Goal: Check status: Check status

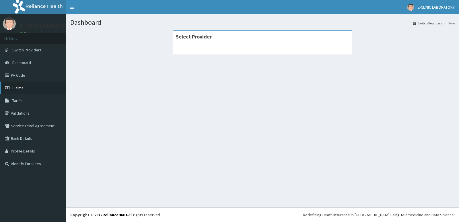
click at [30, 91] on link "Claims" at bounding box center [33, 87] width 66 height 13
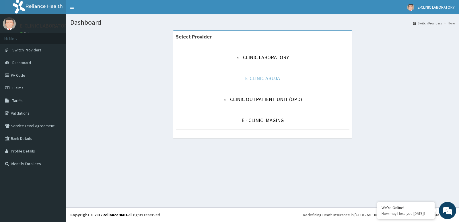
click at [268, 78] on link "E-CLINIC ABUJA" at bounding box center [262, 78] width 35 height 7
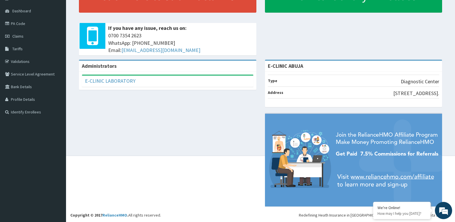
scroll to position [52, 0]
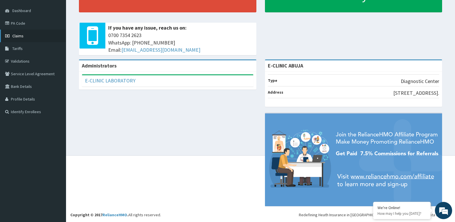
click at [33, 40] on link "Claims" at bounding box center [33, 36] width 66 height 13
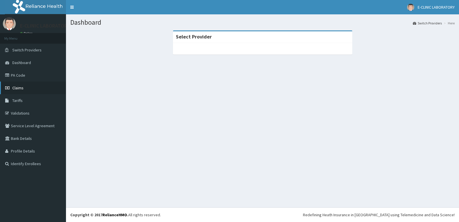
click at [29, 86] on link "Claims" at bounding box center [33, 87] width 66 height 13
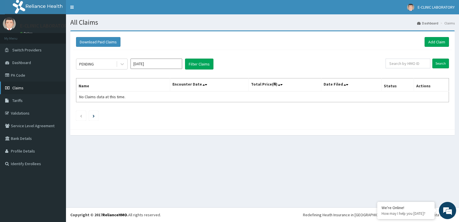
click at [33, 89] on link "Claims" at bounding box center [33, 87] width 66 height 13
click at [154, 68] on input "[DATE]" at bounding box center [156, 64] width 52 height 10
click at [158, 109] on div "Aug" at bounding box center [156, 111] width 11 height 11
type input "[DATE]"
click at [195, 67] on button "Filter Claims" at bounding box center [199, 64] width 28 height 11
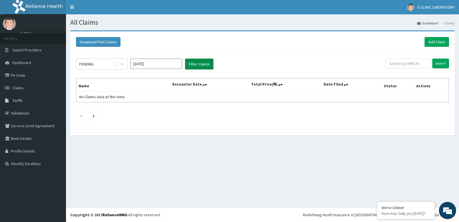
click at [203, 64] on button "Filter Claims" at bounding box center [199, 64] width 28 height 11
click at [441, 61] on input "Search" at bounding box center [440, 64] width 17 height 10
click at [23, 91] on link "Claims" at bounding box center [33, 87] width 66 height 13
click at [26, 89] on link "Claims" at bounding box center [33, 87] width 66 height 13
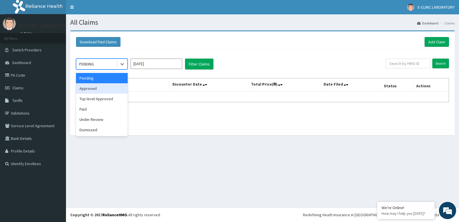
click at [102, 89] on div "Approved" at bounding box center [102, 88] width 52 height 10
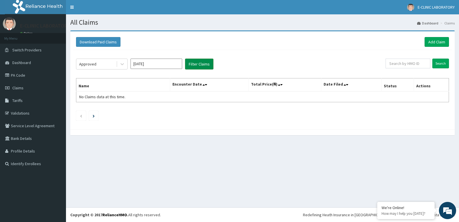
click at [198, 65] on button "Filter Claims" at bounding box center [199, 64] width 28 height 11
click at [176, 66] on input "Sep 2025" at bounding box center [156, 64] width 52 height 10
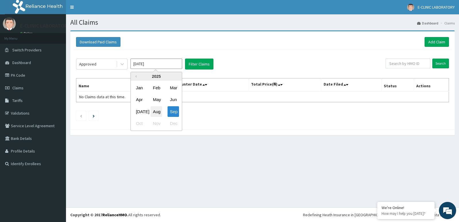
click at [157, 111] on div "Aug" at bounding box center [156, 111] width 11 height 11
type input "Aug 2025"
click at [436, 62] on input "Search" at bounding box center [440, 64] width 17 height 10
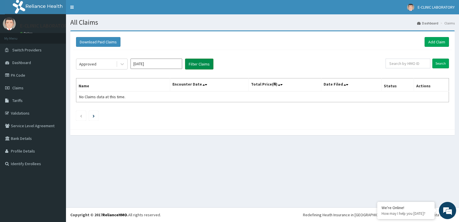
click at [205, 65] on button "Filter Claims" at bounding box center [199, 64] width 28 height 11
click at [122, 64] on icon at bounding box center [122, 64] width 6 height 6
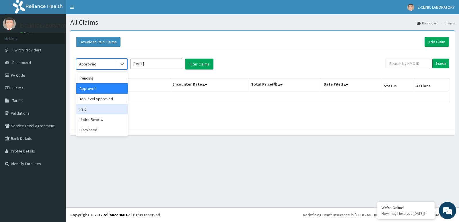
click at [96, 110] on div "Paid" at bounding box center [102, 109] width 52 height 10
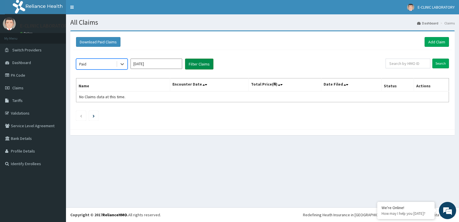
click at [202, 64] on button "Filter Claims" at bounding box center [199, 64] width 28 height 11
click at [204, 63] on button "Filter Claims" at bounding box center [199, 64] width 28 height 11
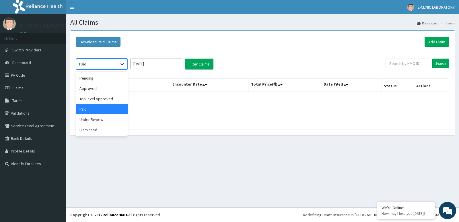
click at [122, 67] on icon at bounding box center [122, 64] width 6 height 6
click at [91, 122] on div "Under Review" at bounding box center [102, 119] width 52 height 10
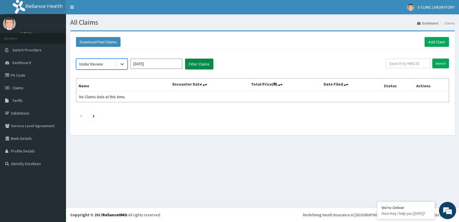
click at [194, 62] on button "Filter Claims" at bounding box center [199, 64] width 28 height 11
click at [204, 64] on button "Filter Claims" at bounding box center [199, 64] width 28 height 11
click at [120, 94] on span "No Claims data at this time." at bounding box center [102, 96] width 46 height 5
click at [93, 116] on icon "Next page" at bounding box center [94, 115] width 2 height 3
click at [167, 63] on input "Aug 2025" at bounding box center [156, 64] width 52 height 10
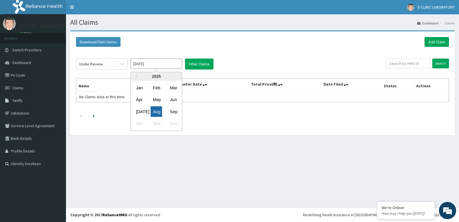
click at [156, 112] on div "Aug" at bounding box center [156, 111] width 11 height 11
click at [121, 66] on icon at bounding box center [122, 64] width 6 height 6
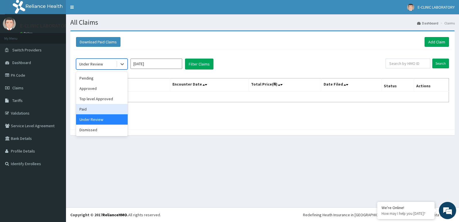
click at [93, 110] on div "Paid" at bounding box center [102, 109] width 52 height 10
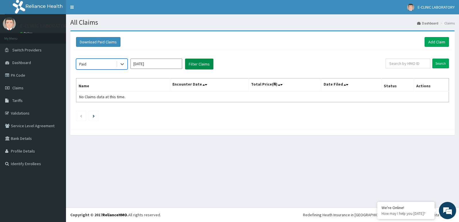
click at [213, 67] on button "Filter Claims" at bounding box center [199, 64] width 28 height 11
click at [204, 64] on button "Filter Claims" at bounding box center [199, 64] width 28 height 11
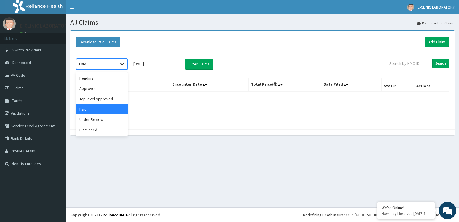
click at [123, 64] on icon at bounding box center [121, 64] width 3 height 2
click at [105, 99] on div "Top level Approved" at bounding box center [102, 98] width 52 height 10
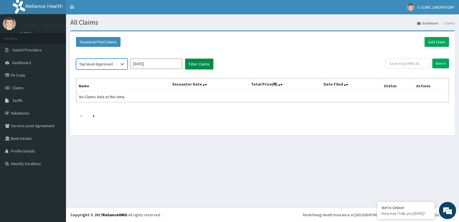
click at [209, 63] on button "Filter Claims" at bounding box center [199, 64] width 28 height 11
click at [201, 69] on button "Filter Claims" at bounding box center [199, 64] width 28 height 11
click at [121, 63] on icon at bounding box center [122, 64] width 6 height 6
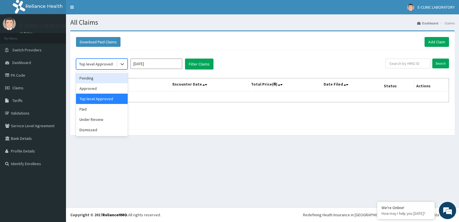
click at [99, 81] on div "Pending" at bounding box center [102, 78] width 52 height 10
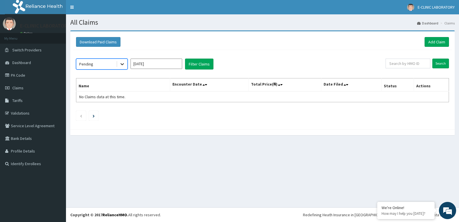
click at [121, 64] on icon at bounding box center [121, 64] width 3 height 2
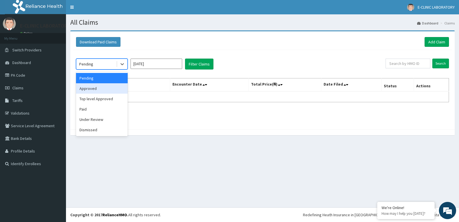
click at [96, 91] on div "Approved" at bounding box center [102, 88] width 52 height 10
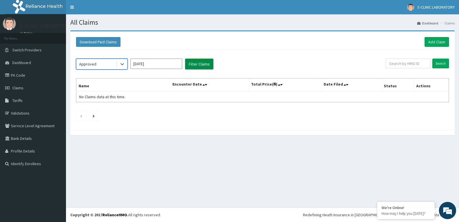
click at [194, 66] on button "Filter Claims" at bounding box center [199, 64] width 28 height 11
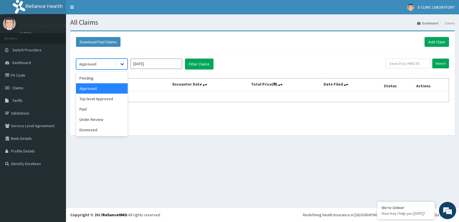
click at [121, 64] on icon at bounding box center [122, 64] width 6 height 6
click at [22, 89] on span "Claims" at bounding box center [17, 87] width 11 height 5
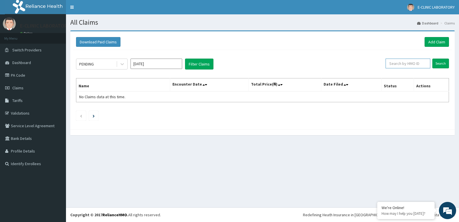
click at [399, 62] on input "text" at bounding box center [407, 64] width 45 height 10
click at [346, 83] on icon at bounding box center [345, 85] width 2 height 4
click at [158, 64] on input "Sep 2025" at bounding box center [156, 64] width 52 height 10
click at [157, 110] on div "Aug" at bounding box center [156, 111] width 11 height 11
type input "Aug 2025"
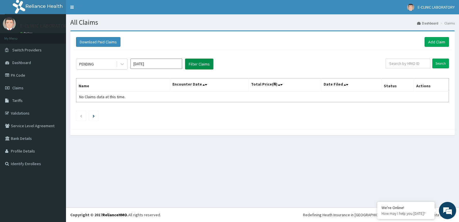
click at [199, 64] on button "Filter Claims" at bounding box center [199, 64] width 28 height 11
click at [22, 61] on span "Dashboard" at bounding box center [21, 62] width 19 height 5
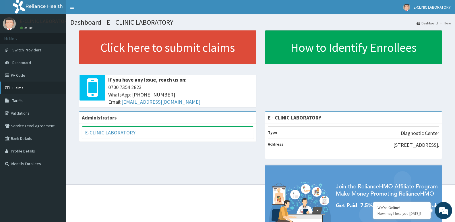
click at [18, 88] on span "Claims" at bounding box center [17, 87] width 11 height 5
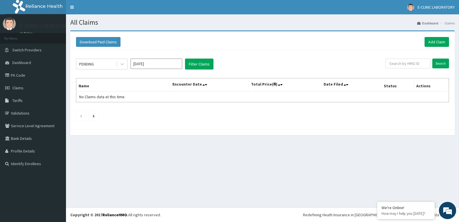
click at [416, 71] on div "PENDING [DATE] Filter Claims Search Name Encounter Date Total Price(₦) Date Fil…" at bounding box center [262, 88] width 379 height 76
click at [160, 66] on input "[DATE]" at bounding box center [156, 64] width 52 height 10
click at [158, 112] on div "Aug" at bounding box center [156, 111] width 11 height 11
type input "Aug 2025"
click at [390, 87] on th "Status" at bounding box center [397, 84] width 32 height 13
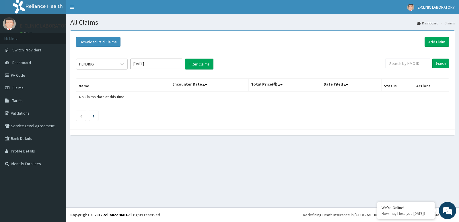
click at [424, 85] on th "Actions" at bounding box center [431, 84] width 35 height 13
click at [416, 60] on input "text" at bounding box center [407, 64] width 45 height 10
type input "AUGUST"
click at [437, 63] on input "Search" at bounding box center [440, 64] width 17 height 10
click at [122, 64] on icon at bounding box center [122, 64] width 6 height 6
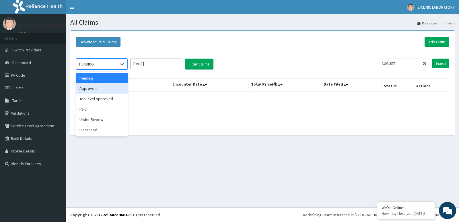
click at [99, 89] on div "Approved" at bounding box center [102, 88] width 52 height 10
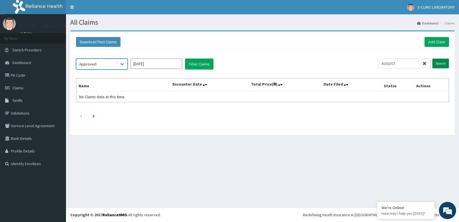
click at [440, 65] on input "Search" at bounding box center [440, 64] width 17 height 10
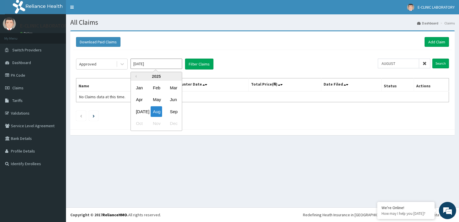
click at [153, 65] on input "[DATE]" at bounding box center [156, 64] width 52 height 10
click at [106, 65] on div "Approved" at bounding box center [96, 63] width 40 height 9
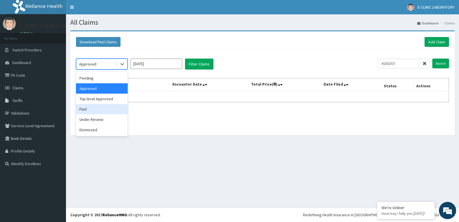
click at [85, 111] on div "Paid" at bounding box center [102, 109] width 52 height 10
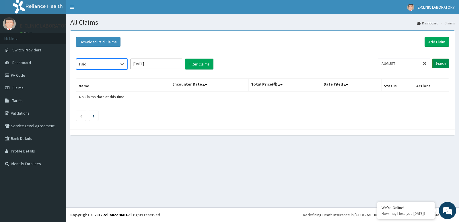
click at [445, 61] on input "Search" at bounding box center [440, 64] width 17 height 10
click at [96, 118] on li at bounding box center [93, 116] width 9 height 10
click at [150, 61] on input "Aug 2025" at bounding box center [156, 64] width 52 height 10
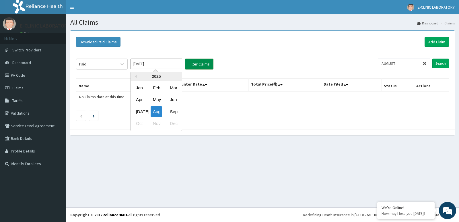
click at [202, 65] on button "Filter Claims" at bounding box center [199, 64] width 28 height 11
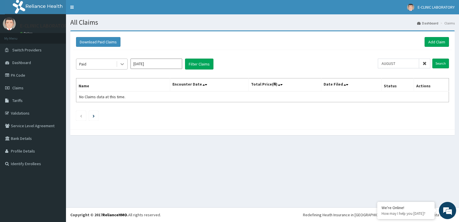
click at [123, 65] on icon at bounding box center [121, 64] width 3 height 2
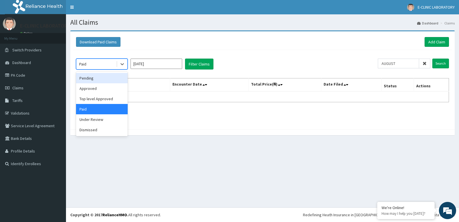
click at [104, 82] on div "Pending" at bounding box center [102, 78] width 52 height 10
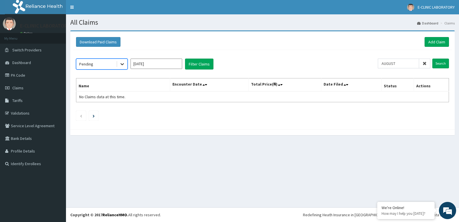
click at [122, 65] on icon at bounding box center [122, 64] width 6 height 6
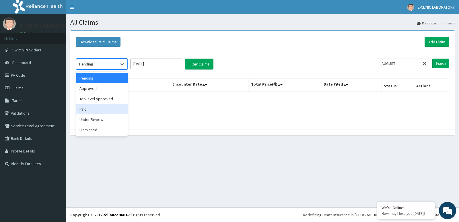
click at [89, 108] on div "Paid" at bounding box center [102, 109] width 52 height 10
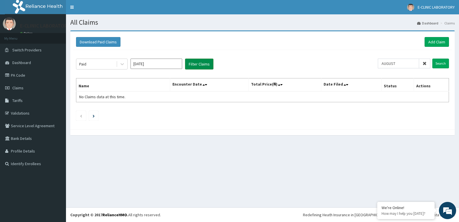
click at [188, 64] on button "Filter Claims" at bounding box center [199, 64] width 28 height 11
click at [437, 64] on input "Search" at bounding box center [440, 64] width 17 height 10
click at [121, 66] on icon at bounding box center [122, 64] width 6 height 6
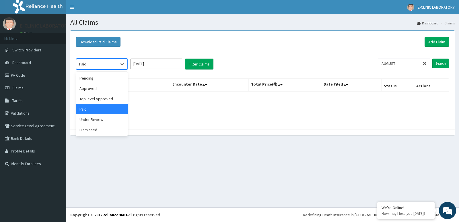
click at [100, 109] on div "Paid" at bounding box center [102, 109] width 52 height 10
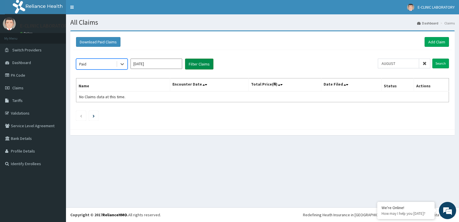
click at [202, 67] on button "Filter Claims" at bounding box center [199, 64] width 28 height 11
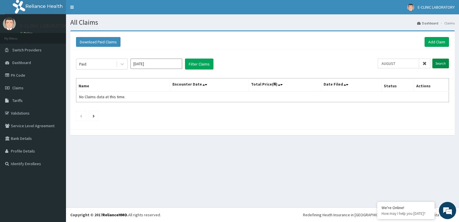
click at [435, 65] on input "Search" at bounding box center [440, 64] width 17 height 10
click at [427, 64] on span at bounding box center [424, 64] width 11 height 10
click at [198, 63] on button "Filter Claims" at bounding box center [199, 64] width 28 height 11
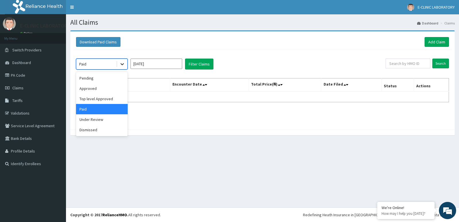
click at [122, 66] on icon at bounding box center [122, 64] width 6 height 6
click at [89, 96] on div "Top level Approved" at bounding box center [102, 98] width 52 height 10
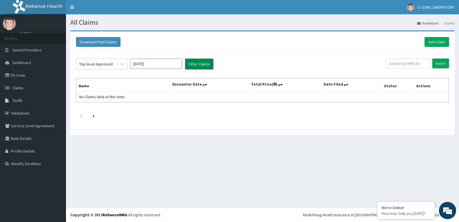
click at [205, 62] on button "Filter Claims" at bounding box center [199, 64] width 28 height 11
click at [110, 44] on button "Download Paid Claims" at bounding box center [98, 42] width 44 height 10
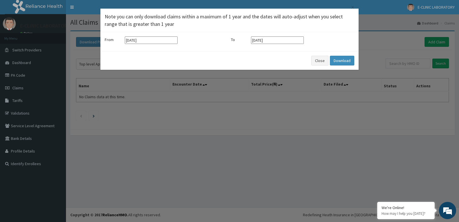
click at [148, 40] on input "15-06-2025" at bounding box center [151, 39] width 53 height 7
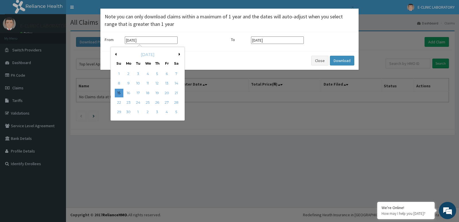
click at [179, 55] on button "Next Month" at bounding box center [180, 54] width 3 height 3
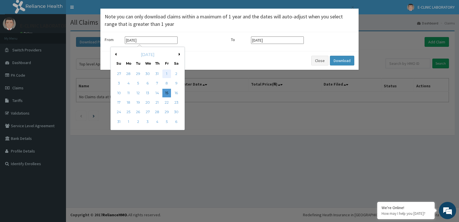
click at [167, 74] on div "1" at bounding box center [166, 73] width 9 height 9
type input "01-08-2025"
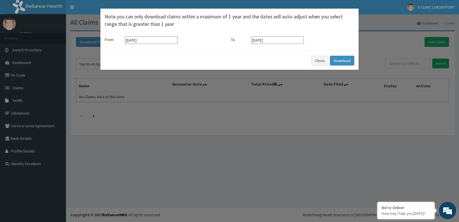
click at [275, 40] on input "15-09-2025" at bounding box center [277, 39] width 53 height 7
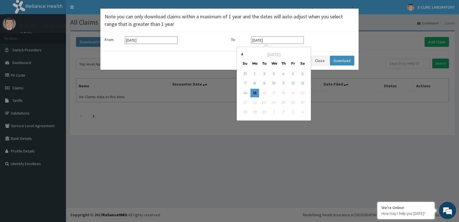
click at [243, 53] on div "September 2025" at bounding box center [273, 55] width 69 height 6
click at [242, 55] on button "Previous Month" at bounding box center [241, 54] width 3 height 3
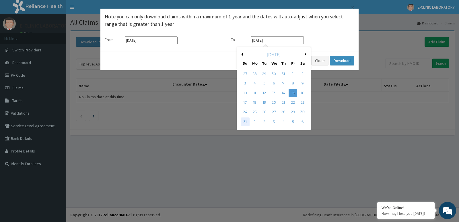
click at [244, 119] on div "31" at bounding box center [245, 121] width 9 height 9
type input "31-08-2025"
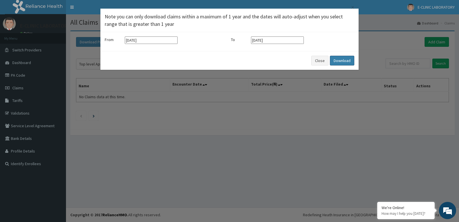
click at [336, 62] on button "Download" at bounding box center [342, 61] width 24 height 10
click at [325, 62] on button "Close" at bounding box center [319, 61] width 17 height 10
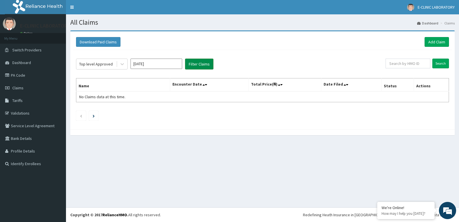
click at [206, 63] on button "Filter Claims" at bounding box center [199, 64] width 28 height 11
click at [440, 64] on input "Search" at bounding box center [440, 64] width 17 height 10
click at [124, 65] on icon at bounding box center [122, 64] width 6 height 6
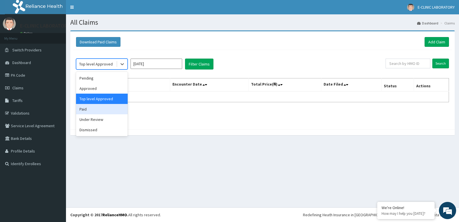
click at [99, 112] on div "Paid" at bounding box center [102, 109] width 52 height 10
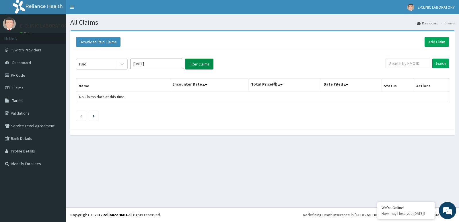
click at [200, 65] on button "Filter Claims" at bounding box center [199, 64] width 28 height 11
click at [93, 114] on link "Next page" at bounding box center [94, 115] width 2 height 5
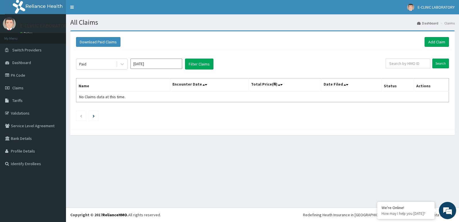
click at [174, 63] on input "[DATE]" at bounding box center [156, 64] width 52 height 10
click at [137, 112] on div "[DATE]" at bounding box center [139, 111] width 11 height 11
type input "[DATE]"
click at [195, 65] on button "Filter Claims" at bounding box center [199, 64] width 28 height 11
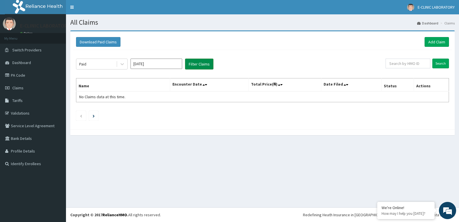
click at [198, 65] on button "Filter Claims" at bounding box center [199, 64] width 28 height 11
click at [37, 88] on link "Claims" at bounding box center [33, 87] width 66 height 13
click at [42, 66] on link "Dashboard" at bounding box center [33, 62] width 66 height 13
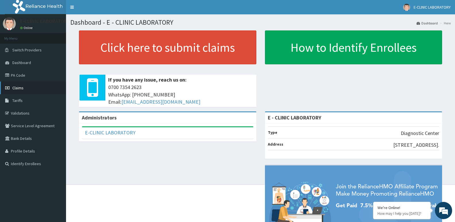
click at [16, 92] on link "Claims" at bounding box center [33, 87] width 66 height 13
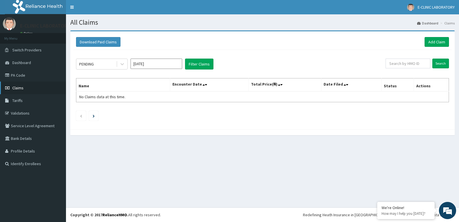
click at [33, 91] on link "Claims" at bounding box center [33, 87] width 66 height 13
click at [421, 65] on input "text" at bounding box center [407, 64] width 45 height 10
click at [176, 61] on input "[DATE]" at bounding box center [156, 64] width 52 height 10
click at [152, 109] on div "Aug" at bounding box center [156, 111] width 11 height 11
type input "Aug 2025"
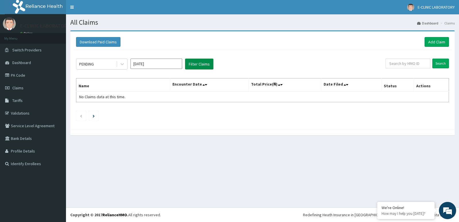
click at [206, 63] on button "Filter Claims" at bounding box center [199, 64] width 28 height 11
click at [121, 64] on icon at bounding box center [121, 64] width 3 height 2
click at [151, 64] on input "Aug 2025" at bounding box center [156, 64] width 52 height 10
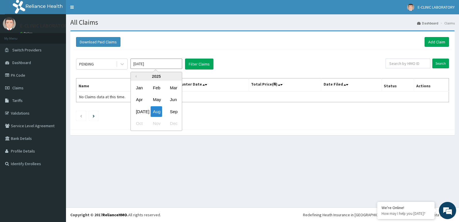
click at [319, 111] on ul at bounding box center [262, 116] width 373 height 10
click at [441, 63] on input "Search" at bounding box center [440, 64] width 17 height 10
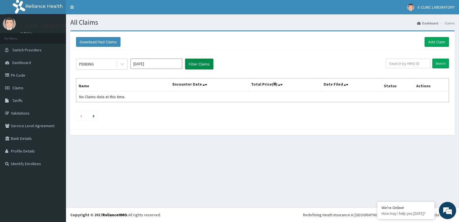
click at [201, 67] on button "Filter Claims" at bounding box center [199, 64] width 28 height 11
click at [19, 88] on span "Claims" at bounding box center [17, 87] width 11 height 5
click at [120, 63] on icon at bounding box center [122, 64] width 6 height 6
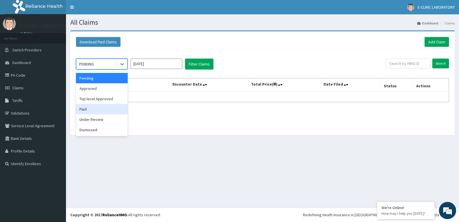
click at [98, 111] on div "Paid" at bounding box center [102, 109] width 52 height 10
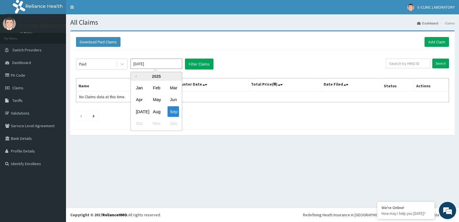
click at [174, 64] on input "[DATE]" at bounding box center [156, 64] width 52 height 10
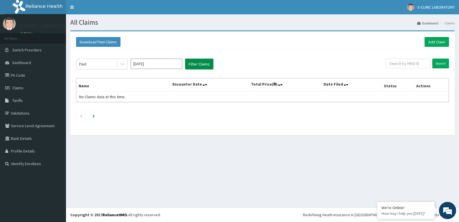
click at [198, 65] on button "Filter Claims" at bounding box center [199, 64] width 28 height 11
click at [174, 66] on input "[DATE]" at bounding box center [156, 64] width 52 height 10
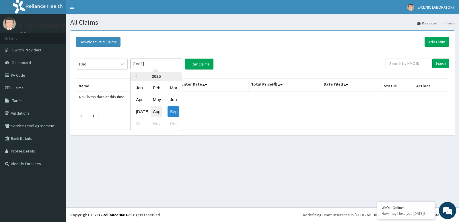
click at [154, 113] on div "Aug" at bounding box center [156, 111] width 11 height 11
type input "[DATE]"
click at [413, 66] on input "text" at bounding box center [407, 64] width 45 height 10
click at [120, 98] on span "No Claims data at this time." at bounding box center [102, 96] width 46 height 5
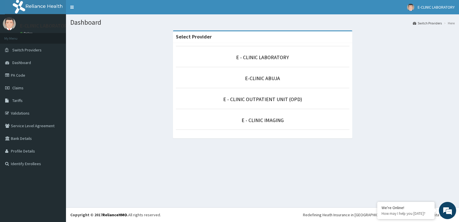
click at [273, 83] on li "E-CLINIC ABUJA" at bounding box center [263, 77] width 174 height 21
click at [273, 80] on link "E-CLINIC ABUJA" at bounding box center [262, 78] width 35 height 7
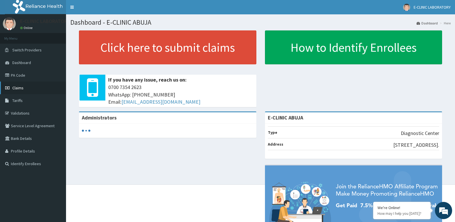
click at [20, 92] on link "Claims" at bounding box center [33, 87] width 66 height 13
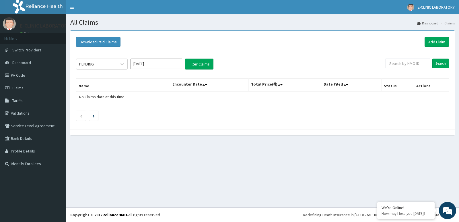
click at [168, 61] on input "[DATE]" at bounding box center [156, 64] width 52 height 10
click at [159, 111] on div "Aug" at bounding box center [156, 111] width 11 height 11
type input "[DATE]"
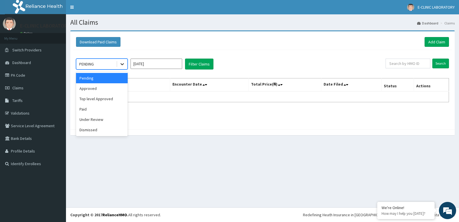
click at [121, 64] on icon at bounding box center [121, 64] width 3 height 2
click at [100, 88] on div "Approved" at bounding box center [102, 88] width 52 height 10
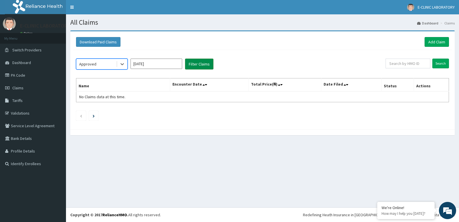
click at [197, 62] on button "Filter Claims" at bounding box center [199, 64] width 28 height 11
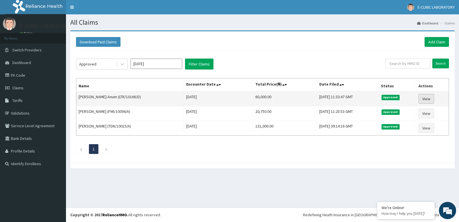
click at [425, 101] on link "View" at bounding box center [425, 99] width 15 height 10
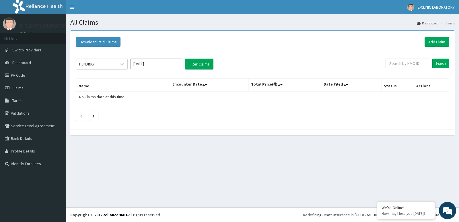
click at [177, 67] on input "[DATE]" at bounding box center [156, 64] width 52 height 10
click at [161, 111] on div "Aug" at bounding box center [156, 111] width 11 height 11
type input "[DATE]"
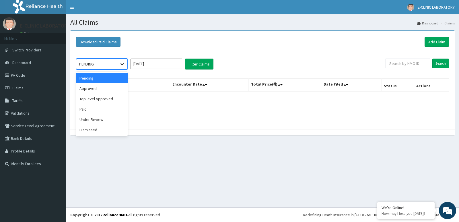
click at [120, 65] on icon at bounding box center [122, 64] width 6 height 6
click at [89, 88] on div "Approved" at bounding box center [102, 88] width 52 height 10
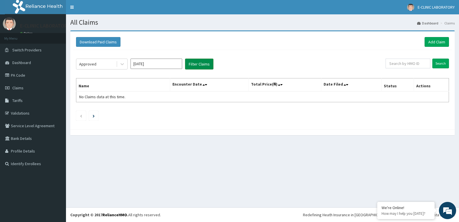
click at [192, 66] on button "Filter Claims" at bounding box center [199, 64] width 28 height 11
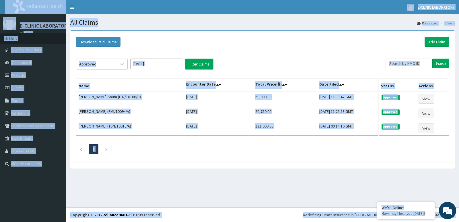
click at [198, 140] on div "Approved Aug 2025 Filter Claims Search Name Encounter Date Total Price(₦) Date …" at bounding box center [262, 105] width 379 height 110
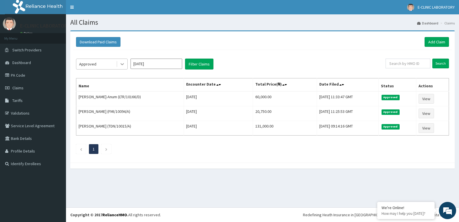
click at [124, 65] on icon at bounding box center [122, 64] width 6 height 6
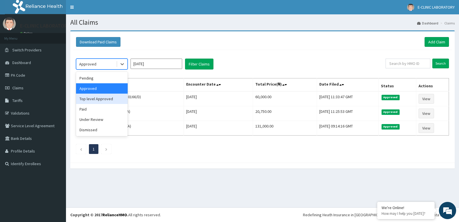
click at [102, 99] on div "Top level Approved" at bounding box center [102, 98] width 52 height 10
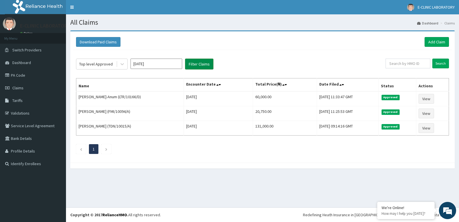
click at [205, 66] on button "Filter Claims" at bounding box center [199, 64] width 28 height 11
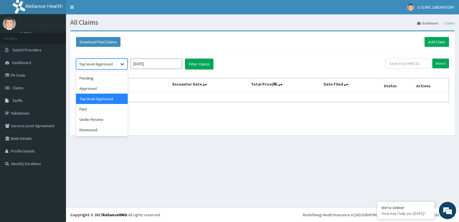
click at [122, 64] on icon at bounding box center [122, 64] width 6 height 6
click at [98, 110] on div "Paid" at bounding box center [102, 109] width 52 height 10
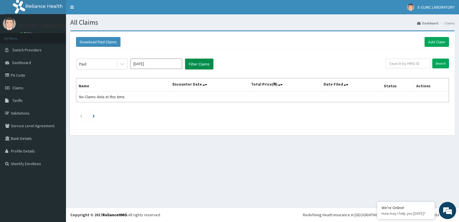
click at [194, 65] on button "Filter Claims" at bounding box center [199, 64] width 28 height 11
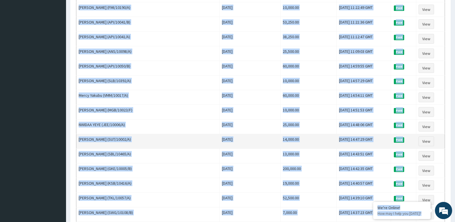
scroll to position [659, 0]
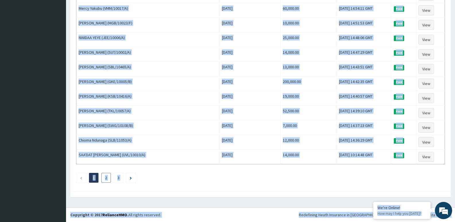
click at [106, 176] on link "2" at bounding box center [106, 177] width 2 height 5
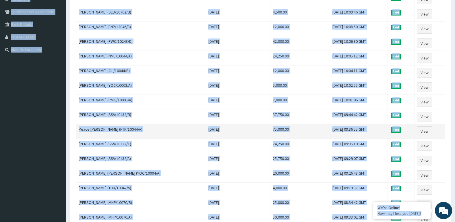
scroll to position [115, 0]
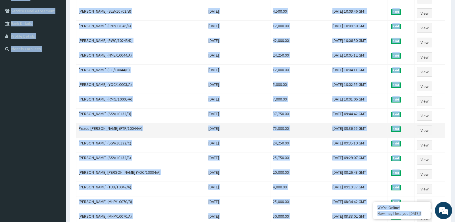
click at [240, 137] on td "Fri Aug 15 2025" at bounding box center [238, 130] width 64 height 15
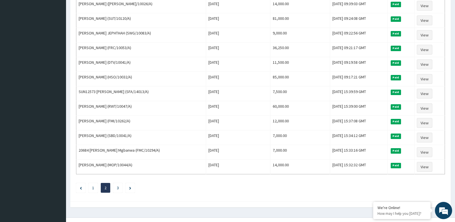
scroll to position [659, 0]
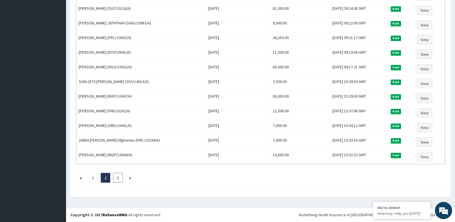
click at [118, 176] on link "3" at bounding box center [118, 177] width 2 height 5
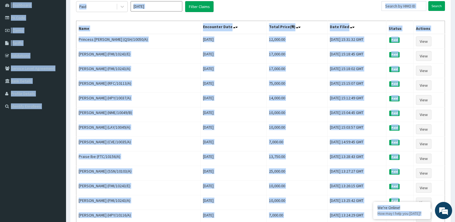
scroll to position [0, 0]
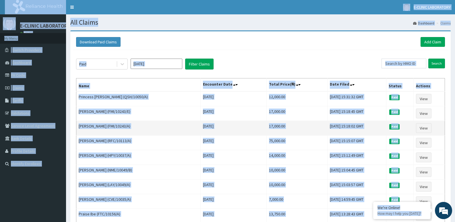
click at [192, 126] on td "MRS. MARGARET JOSEPH JACKSON (FMI/10243/A)" at bounding box center [138, 128] width 124 height 15
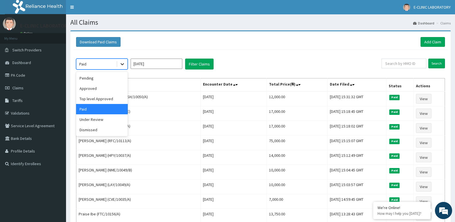
click at [122, 62] on icon at bounding box center [122, 64] width 6 height 6
click at [101, 118] on div "Under Review" at bounding box center [102, 119] width 52 height 10
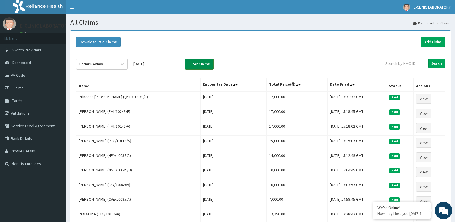
click at [211, 64] on button "Filter Claims" at bounding box center [199, 64] width 28 height 11
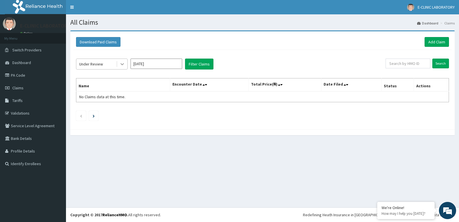
click at [124, 65] on icon at bounding box center [122, 64] width 6 height 6
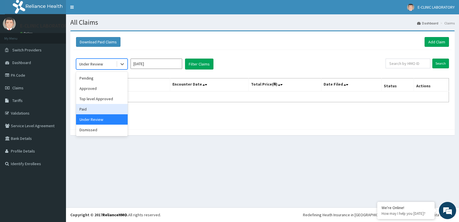
click at [86, 106] on div "Paid" at bounding box center [102, 109] width 52 height 10
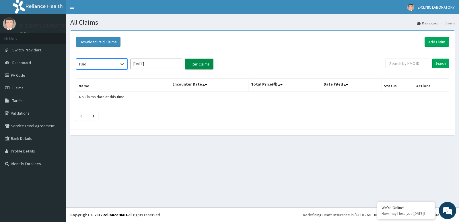
click at [197, 62] on button "Filter Claims" at bounding box center [199, 64] width 28 height 11
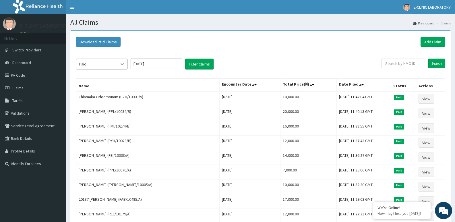
click at [123, 61] on icon at bounding box center [122, 64] width 6 height 6
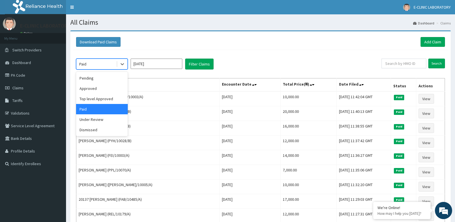
click at [268, 43] on div "Download Paid Claims Add Claim" at bounding box center [260, 42] width 369 height 10
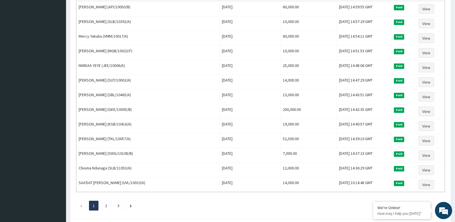
scroll to position [659, 0]
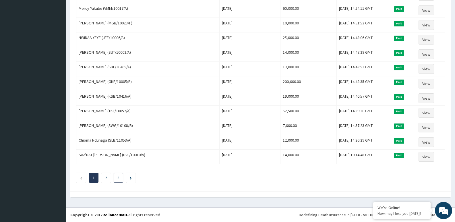
click at [119, 179] on link "3" at bounding box center [118, 177] width 2 height 5
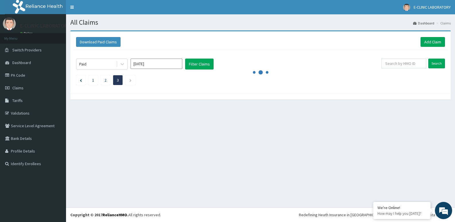
scroll to position [0, 0]
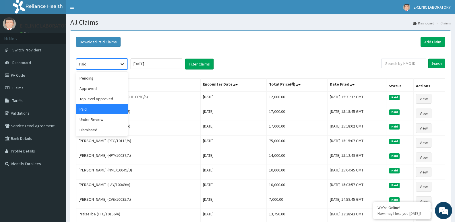
click at [120, 65] on icon at bounding box center [122, 64] width 6 height 6
click at [106, 80] on div "Pending" at bounding box center [102, 78] width 52 height 10
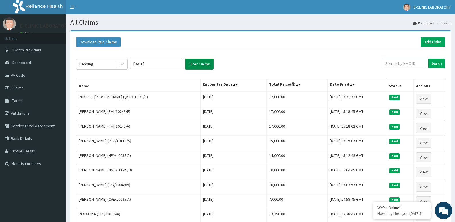
click at [198, 66] on button "Filter Claims" at bounding box center [199, 64] width 28 height 11
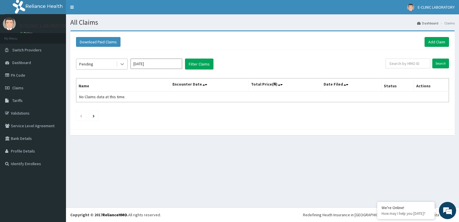
click at [121, 63] on icon at bounding box center [122, 64] width 6 height 6
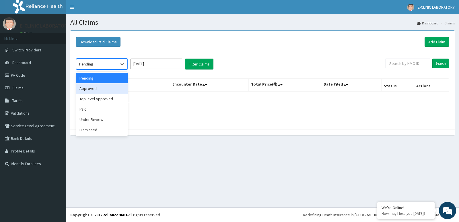
click at [105, 91] on div "Approved" at bounding box center [102, 88] width 52 height 10
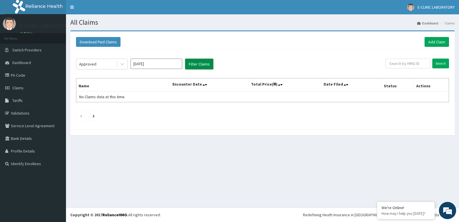
click at [199, 61] on button "Filter Claims" at bounding box center [199, 64] width 28 height 11
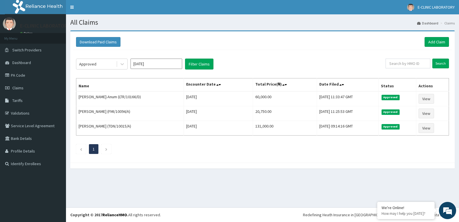
click at [161, 66] on input "[DATE]" at bounding box center [156, 64] width 52 height 10
click at [141, 112] on div "[DATE]" at bounding box center [139, 111] width 11 height 11
click at [204, 65] on button "Filter Claims" at bounding box center [199, 64] width 28 height 11
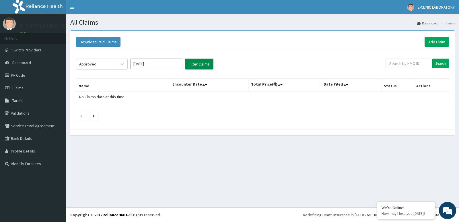
click at [198, 67] on button "Filter Claims" at bounding box center [199, 64] width 28 height 11
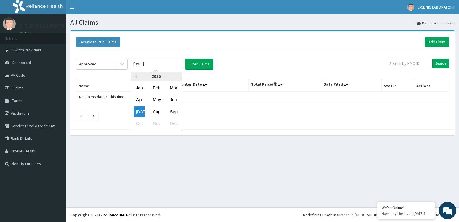
click at [169, 65] on input "Jul 2025" at bounding box center [156, 64] width 52 height 10
click at [196, 89] on div "Previous Year 2025 Jan Feb Mar Apr May Jun Jul Aug Sep Oct Nov Dec" at bounding box center [165, 102] width 98 height 61
click at [124, 65] on icon at bounding box center [122, 64] width 6 height 6
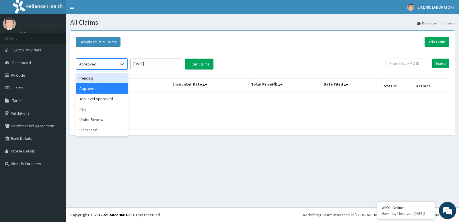
click at [103, 76] on div "Pending" at bounding box center [102, 78] width 52 height 10
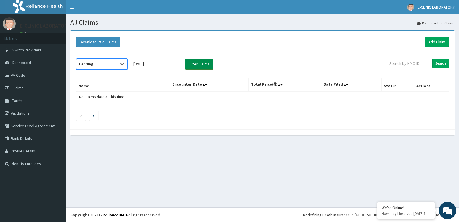
click at [194, 62] on button "Filter Claims" at bounding box center [199, 64] width 28 height 11
click at [122, 63] on icon at bounding box center [122, 64] width 6 height 6
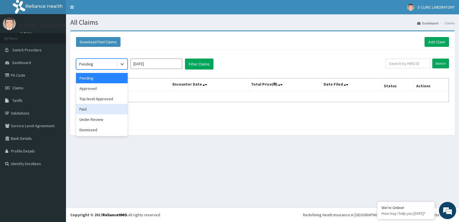
click at [105, 108] on div "Paid" at bounding box center [102, 109] width 52 height 10
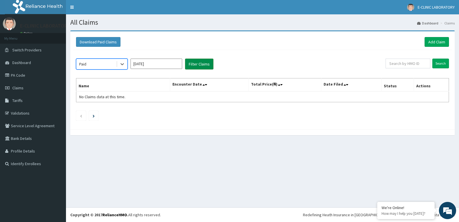
click at [193, 67] on button "Filter Claims" at bounding box center [199, 64] width 28 height 11
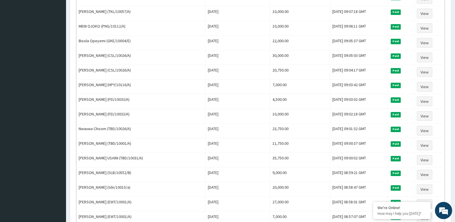
scroll to position [659, 0]
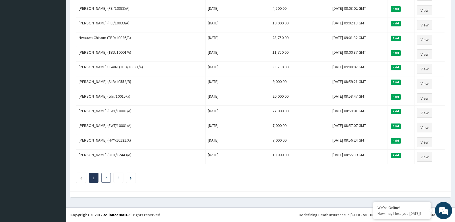
click at [106, 178] on link "2" at bounding box center [106, 177] width 2 height 5
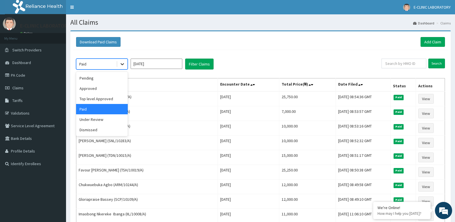
click at [122, 64] on icon at bounding box center [121, 64] width 3 height 2
click at [96, 122] on div "Under Review" at bounding box center [102, 119] width 52 height 10
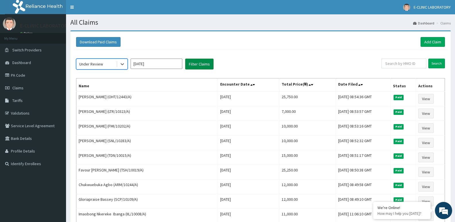
click at [199, 65] on button "Filter Claims" at bounding box center [199, 64] width 28 height 11
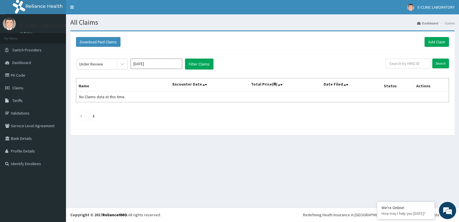
click at [147, 65] on input "Jul 2025" at bounding box center [156, 64] width 52 height 10
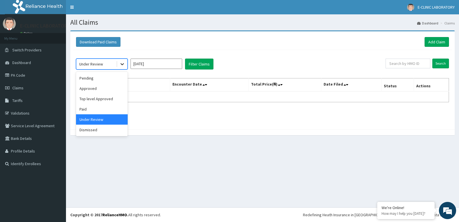
click at [120, 66] on icon at bounding box center [122, 64] width 6 height 6
click at [107, 99] on div "Top level Approved" at bounding box center [102, 98] width 52 height 10
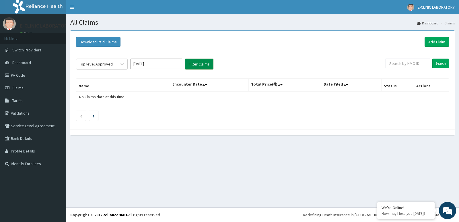
click at [197, 63] on button "Filter Claims" at bounding box center [199, 64] width 28 height 11
click at [122, 65] on icon at bounding box center [122, 64] width 6 height 6
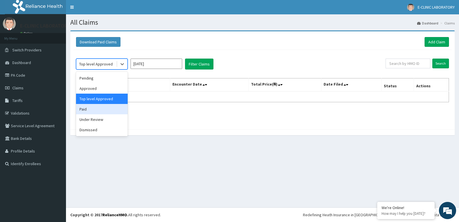
click at [99, 108] on div "Paid" at bounding box center [102, 109] width 52 height 10
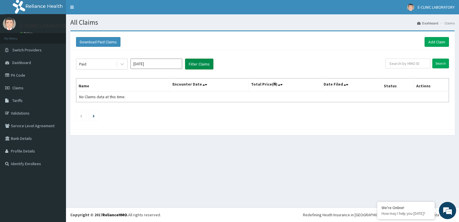
click at [201, 62] on button "Filter Claims" at bounding box center [199, 64] width 28 height 11
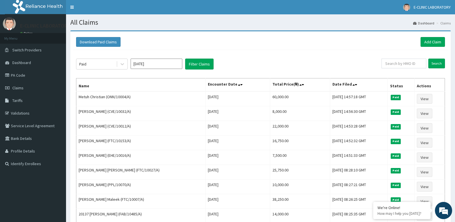
click at [154, 62] on input "Jul 2025" at bounding box center [156, 64] width 52 height 10
click at [152, 110] on div "Aug" at bounding box center [156, 111] width 11 height 11
type input "[DATE]"
click at [193, 67] on button "Filter Claims" at bounding box center [199, 64] width 28 height 11
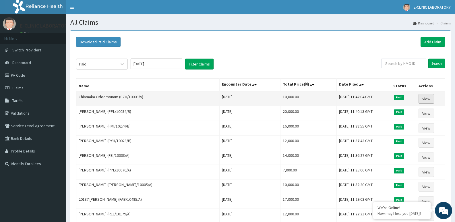
click at [423, 100] on link "View" at bounding box center [425, 99] width 15 height 10
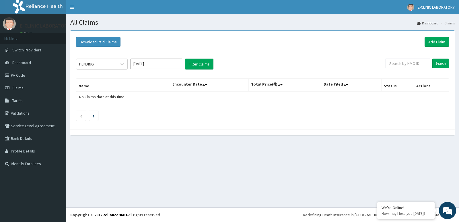
click at [169, 64] on input "[DATE]" at bounding box center [156, 64] width 52 height 10
click at [151, 110] on div "Aug" at bounding box center [156, 111] width 11 height 11
type input "[DATE]"
click at [121, 62] on icon at bounding box center [122, 64] width 6 height 6
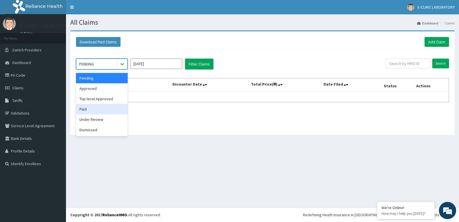
click at [97, 113] on div "Paid" at bounding box center [102, 109] width 52 height 10
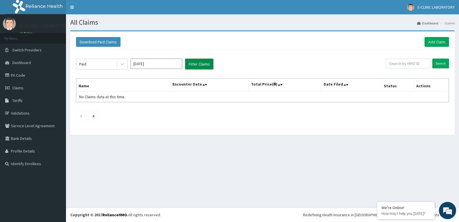
click at [192, 61] on button "Filter Claims" at bounding box center [199, 64] width 28 height 11
